Goal: Information Seeking & Learning: Find specific fact

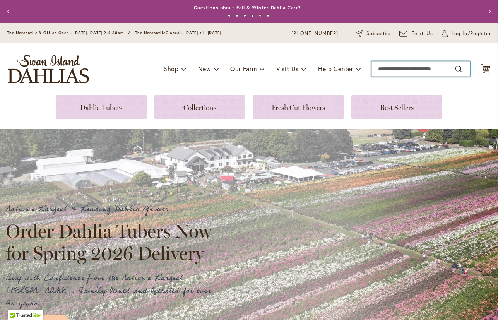
click at [393, 68] on input "Search" at bounding box center [421, 68] width 99 height 15
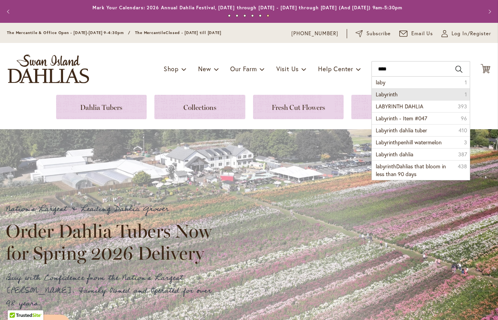
click at [397, 94] on li "Labyrinth 1" at bounding box center [421, 94] width 98 height 12
type input "*********"
